Goal: Navigation & Orientation: Find specific page/section

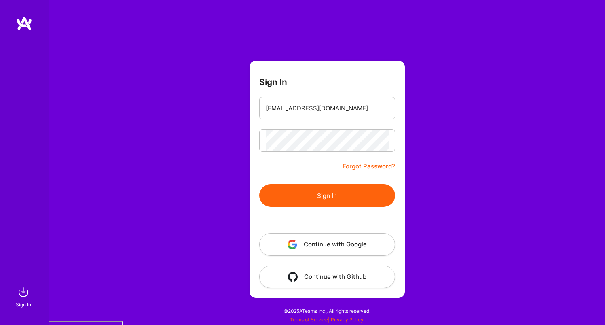
click at [307, 193] on button "Sign In" at bounding box center [327, 195] width 136 height 23
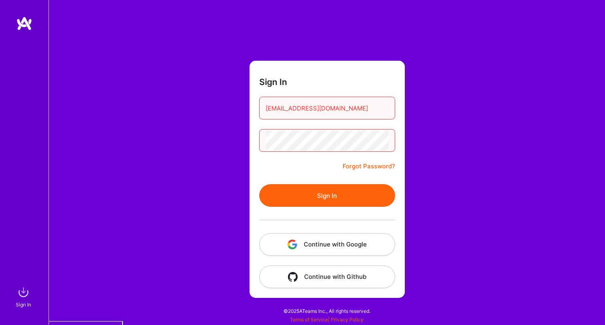
click at [318, 239] on button "Continue with Google" at bounding box center [327, 244] width 136 height 23
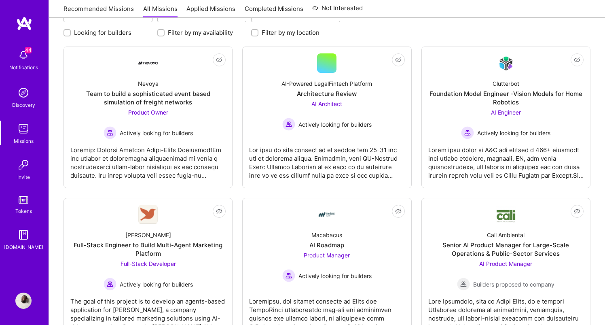
scroll to position [6, 0]
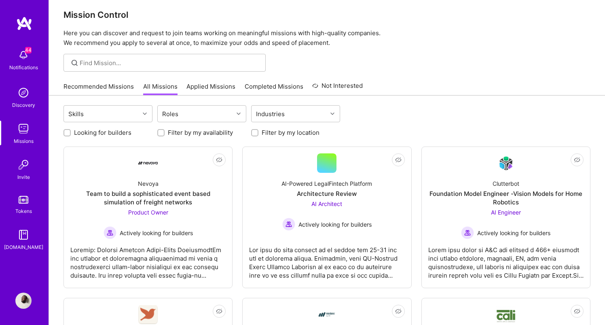
click at [34, 92] on link "Discovery" at bounding box center [23, 97] width 50 height 25
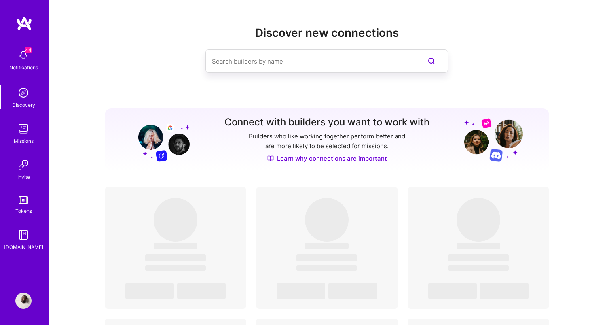
click at [32, 59] on div "44 Notifications" at bounding box center [23, 59] width 50 height 28
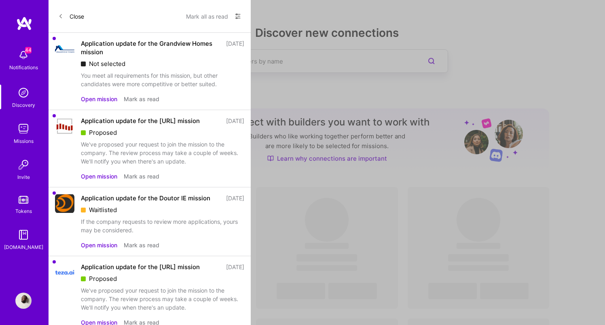
click at [66, 16] on button "Close" at bounding box center [71, 16] width 26 height 13
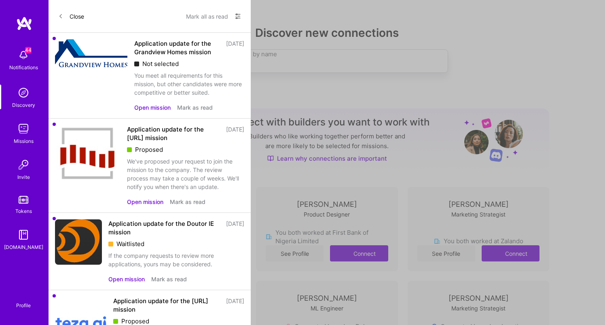
scroll to position [6, 0]
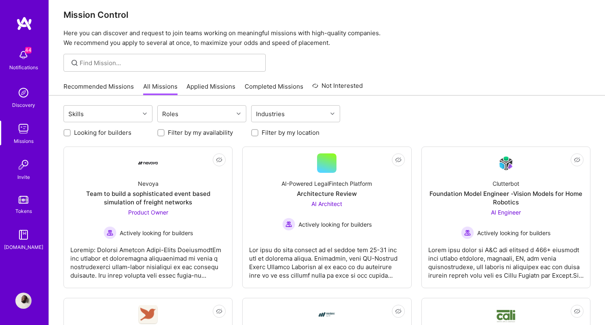
click at [127, 95] on link "Recommended Missions" at bounding box center [99, 88] width 70 height 13
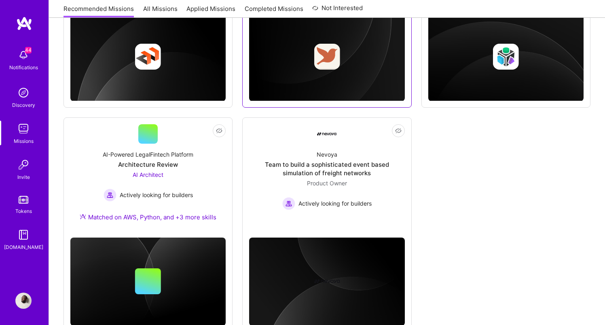
scroll to position [520, 0]
